Goal: Task Accomplishment & Management: Use online tool/utility

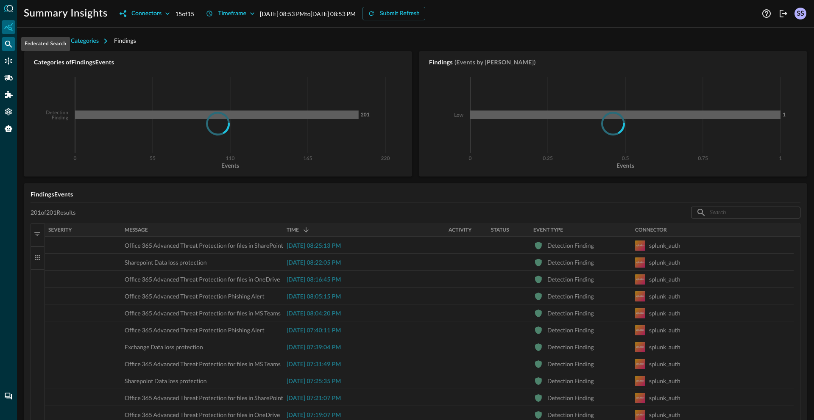
click at [2, 44] on div "Federated Search" at bounding box center [9, 44] width 14 height 14
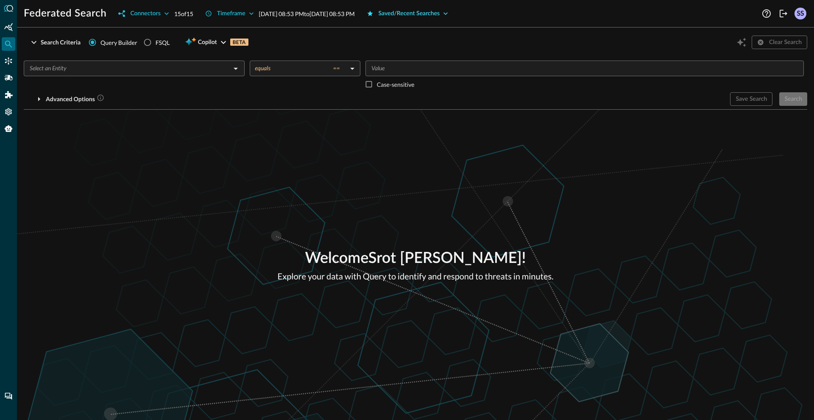
click at [435, 11] on div "Saved/Recent Searches" at bounding box center [408, 13] width 61 height 11
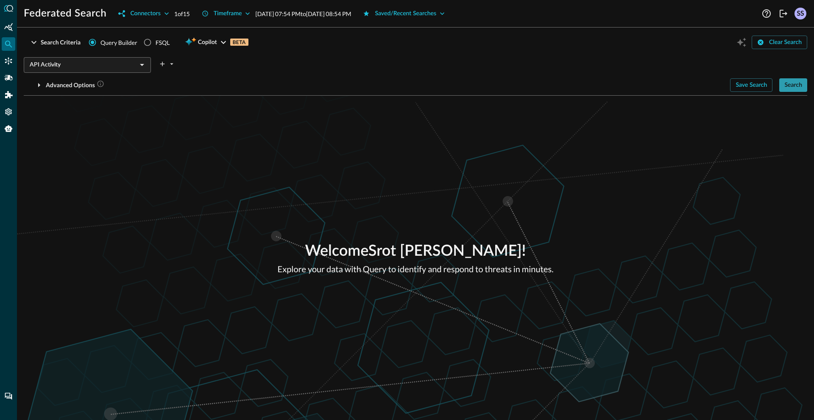
click at [796, 88] on div "Search" at bounding box center [793, 85] width 18 height 11
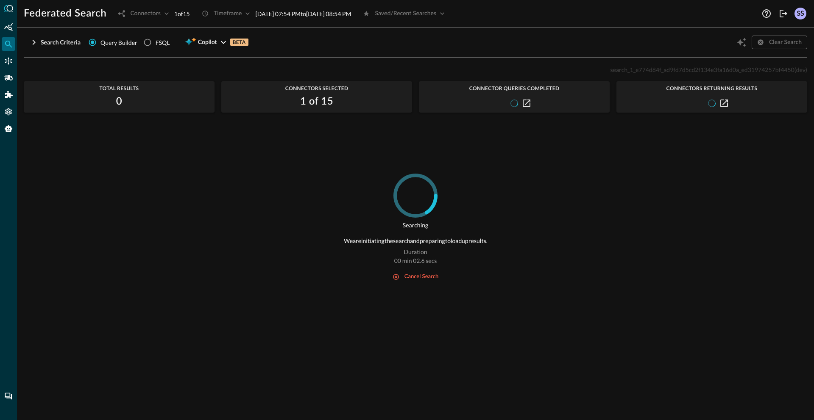
click at [697, 70] on span "search_1_e774d84f_ad9fd7d5cd2f134e3fa16d0a_ed31974257bf4450" at bounding box center [702, 69] width 184 height 7
copy span "search_1_e774d84f_ad9fd7d5cd2f134e3fa16d0a_ed31974257bf4450"
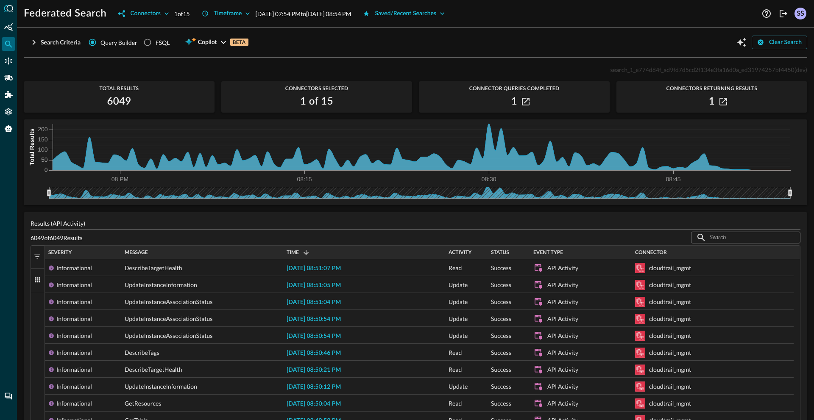
click at [634, 68] on span "search_1_e774d84f_ad9fd7d5cd2f134e3fa16d0a_ed31974257bf4450" at bounding box center [702, 69] width 184 height 7
copy span "search_1_e774d84f_ad9fd7d5cd2f134e3fa16d0a_ed31974257bf4450"
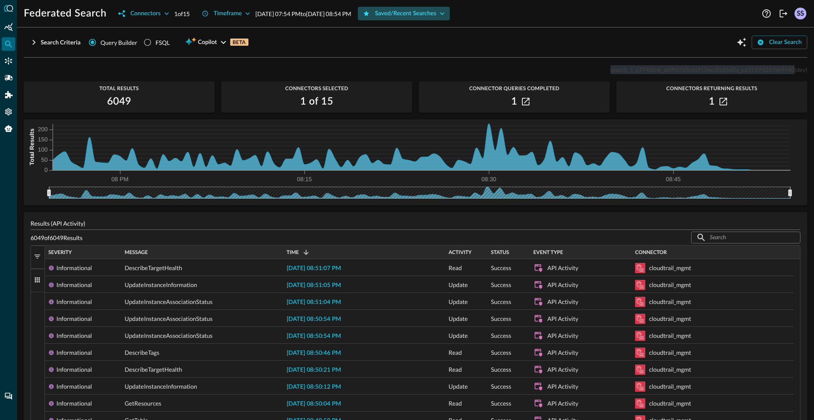
click at [435, 16] on div "Saved/Recent Searches" at bounding box center [405, 13] width 61 height 11
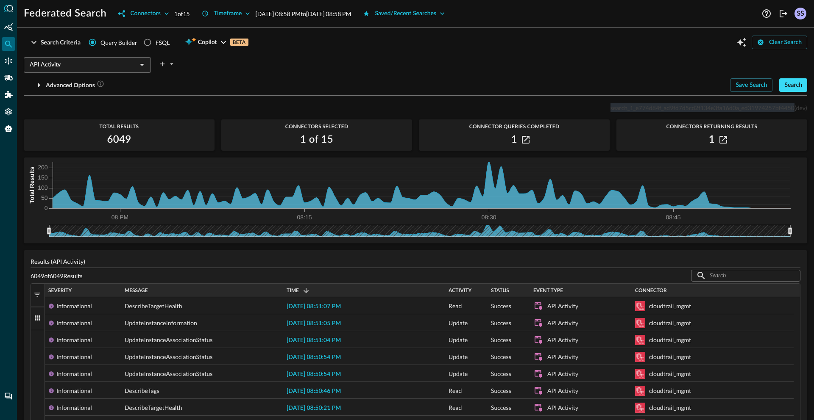
click at [794, 82] on div "Search" at bounding box center [793, 85] width 18 height 11
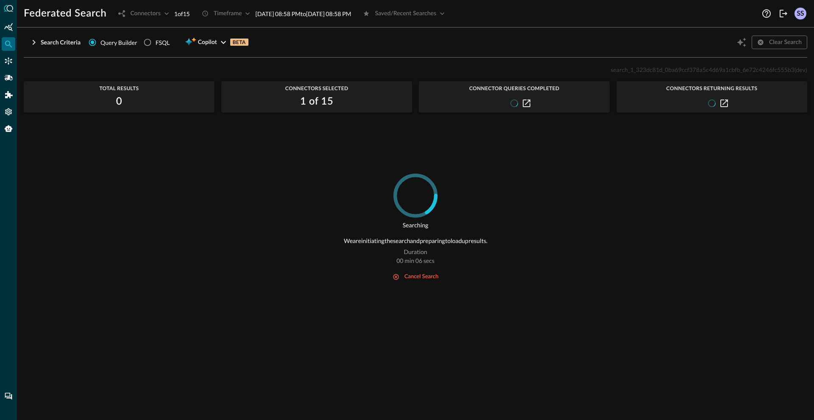
click at [644, 69] on span "search_1_323dc81d_0ba69ccf378a5c4d69a1cbfb_6e72c4246fc555b3" at bounding box center [701, 69] width 183 height 7
copy span "search_1_323dc81d_0ba69ccf378a5c4d69a1cbfb_6e72c4246fc555b3"
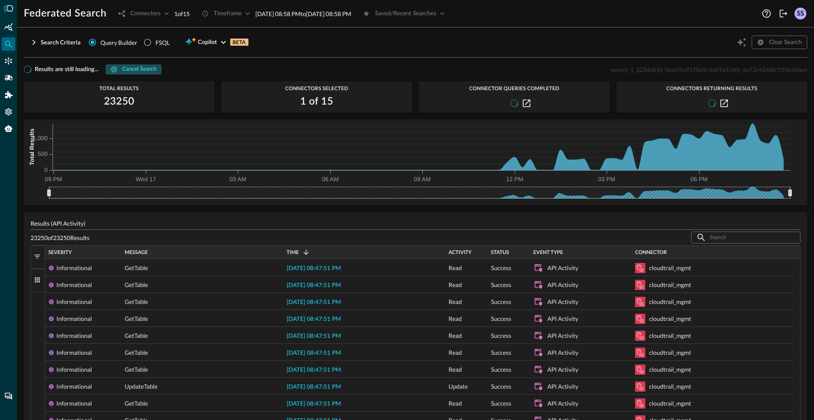
click at [149, 67] on div "Cancel search" at bounding box center [139, 70] width 34 height 10
